Goal: Navigation & Orientation: Find specific page/section

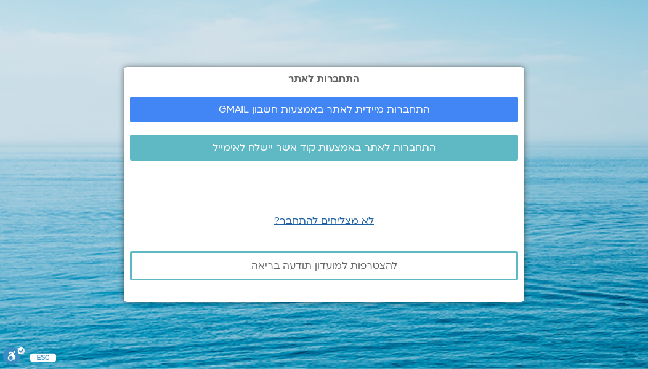
click at [462, 119] on link "התחברות מיידית לאתר באמצעות חשבון GMAIL" at bounding box center [324, 110] width 388 height 26
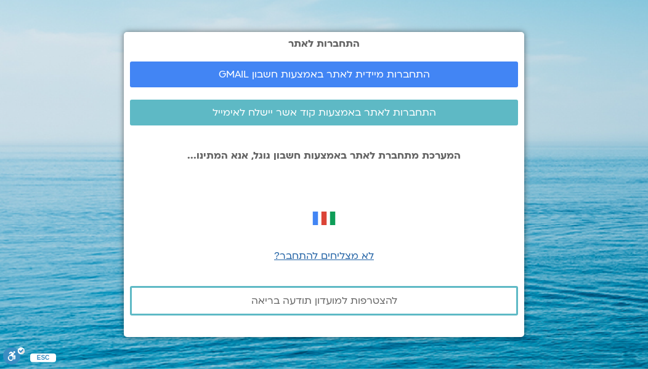
click at [438, 77] on span "התחברות מיידית לאתר באמצעות חשבון GMAIL" at bounding box center [324, 74] width 358 height 11
click at [458, 121] on link "התחברות לאתר באמצעות קוד אשר יישלח לאימייל" at bounding box center [324, 113] width 388 height 26
click at [418, 78] on span "התחברות מיידית לאתר באמצעות חשבון GMAIL" at bounding box center [324, 74] width 211 height 11
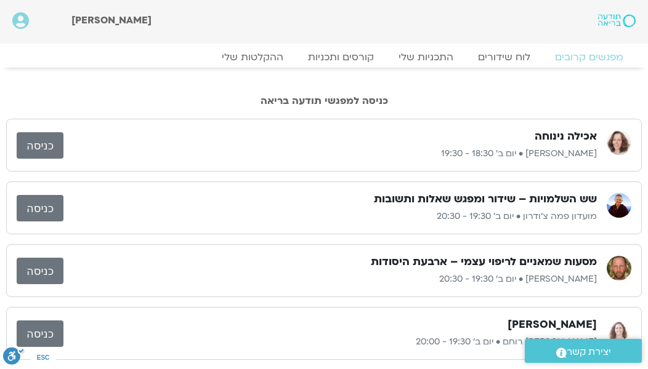
click at [40, 204] on link "כניסה" at bounding box center [40, 208] width 47 height 26
